Goal: Information Seeking & Learning: Understand process/instructions

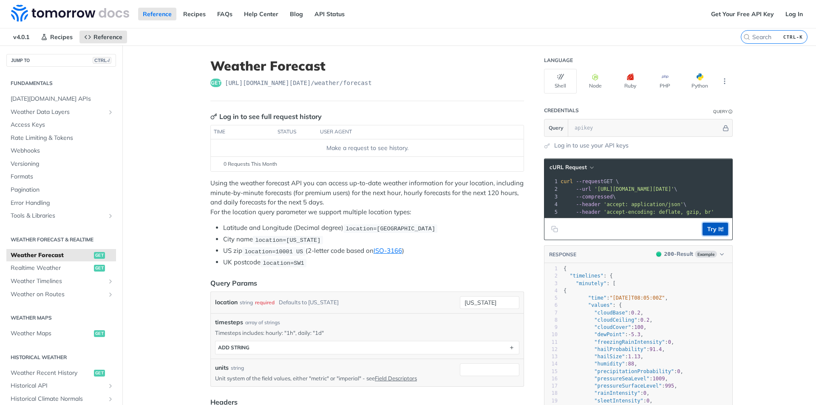
click at [713, 235] on button "Try It!" at bounding box center [714, 229] width 25 height 13
click at [738, 16] on link "Get Your Free API Key" at bounding box center [742, 14] width 72 height 13
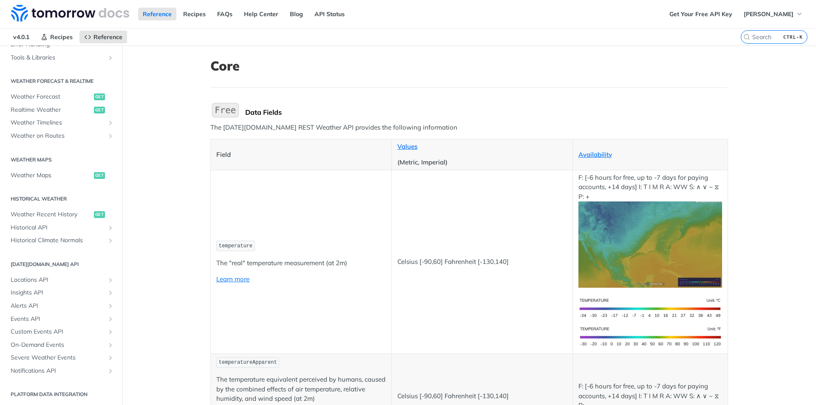
scroll to position [368, 0]
click at [76, 356] on span "Severe Weather Events" at bounding box center [58, 356] width 94 height 8
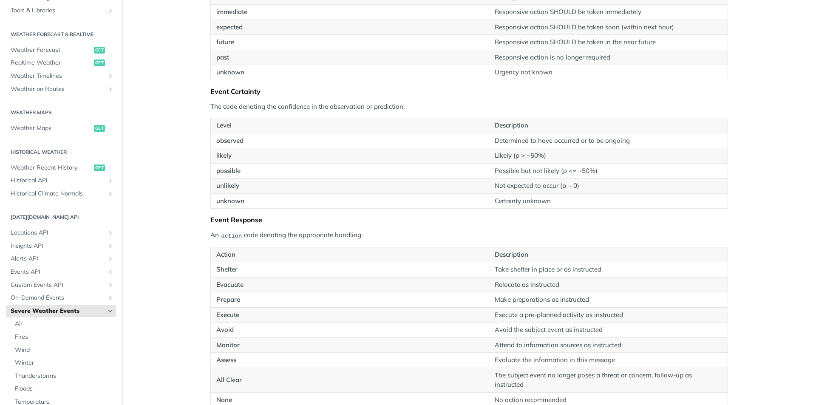
scroll to position [1020, 0]
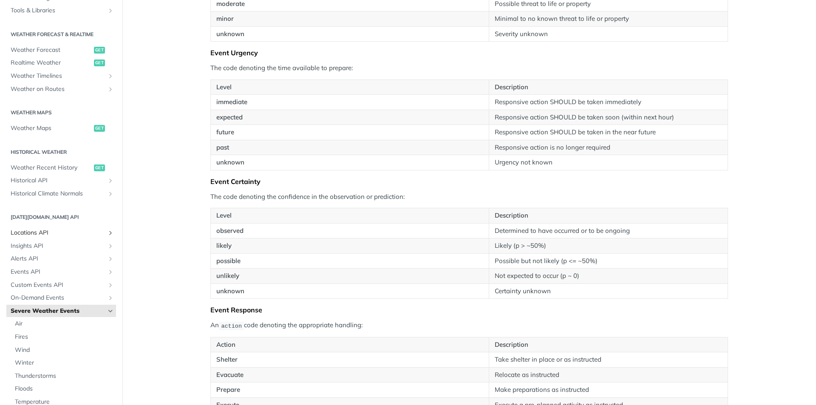
click at [60, 232] on span "Locations API" at bounding box center [58, 233] width 94 height 8
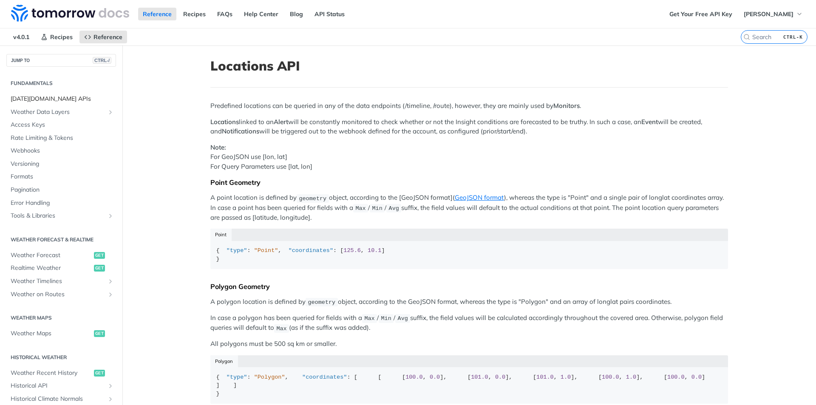
click at [51, 98] on span "[DATE][DOMAIN_NAME] APIs" at bounding box center [62, 99] width 103 height 8
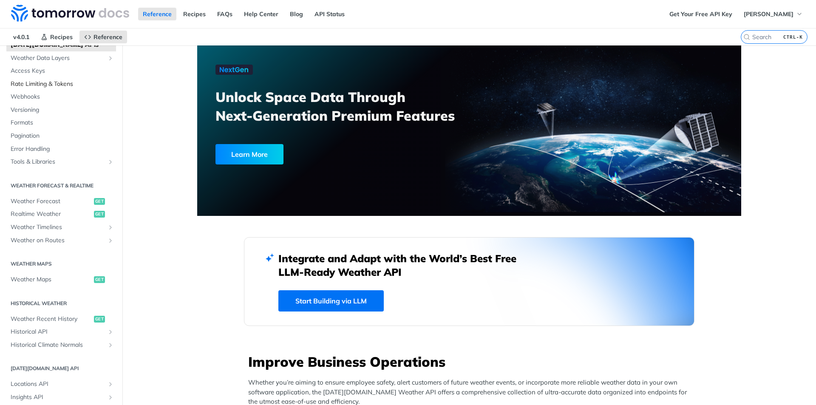
scroll to position [127, 0]
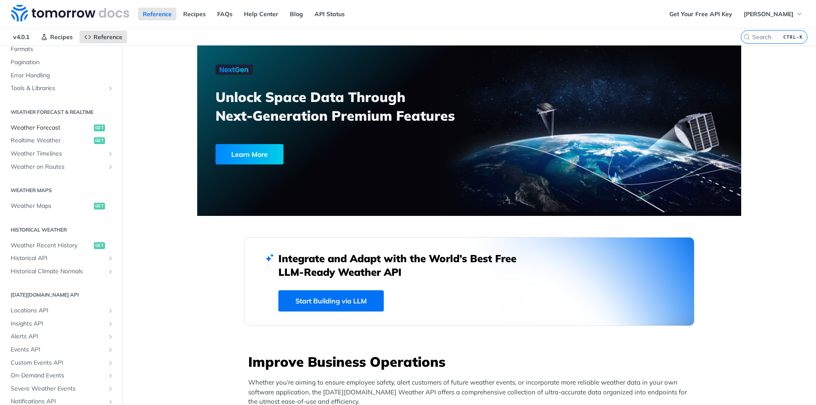
click at [59, 129] on span "Weather Forecast" at bounding box center [51, 128] width 81 height 8
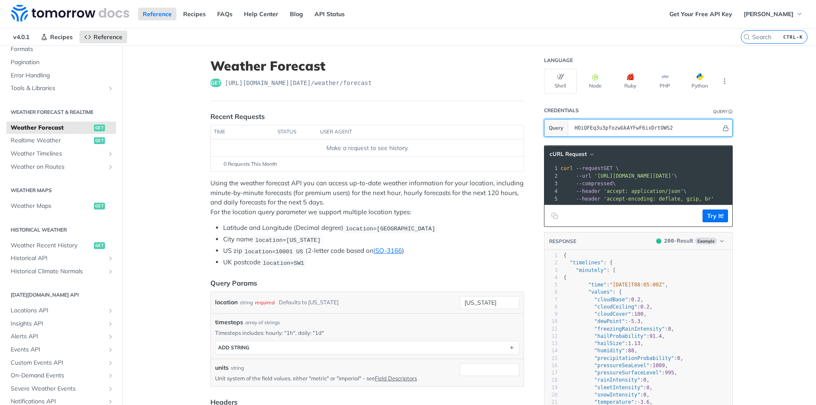
click at [604, 129] on input "HOiQFEq3u3pfozwGkAYFwF6ixDrtOWS2" at bounding box center [645, 127] width 151 height 17
click at [613, 130] on input "HOiQFEq3u3pfozwGkAYFwF6ixDrtOWS2" at bounding box center [645, 127] width 151 height 17
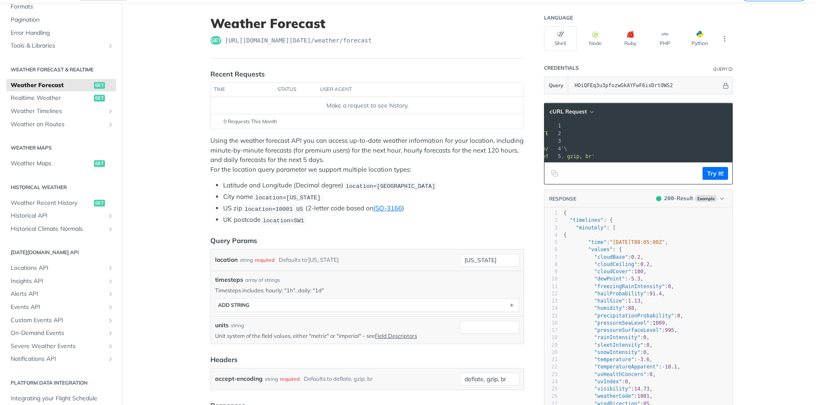
scroll to position [0, 127]
click at [529, 134] on span "'https://api.tomorrow.io/v4/weather/forecast?location=new%20york&apikey=HOiQFEq…" at bounding box center [489, 133] width 80 height 6
click at [709, 175] on button "Try It!" at bounding box center [714, 173] width 25 height 13
